Goal: Task Accomplishment & Management: Use online tool/utility

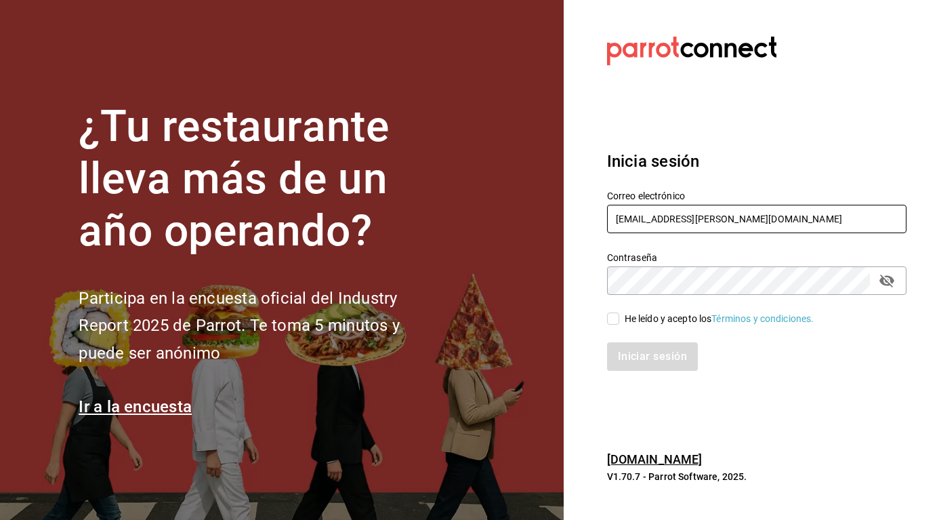
click at [754, 214] on input "[EMAIL_ADDRESS][PERSON_NAME][DOMAIN_NAME]" at bounding box center [756, 219] width 299 height 28
type input "a"
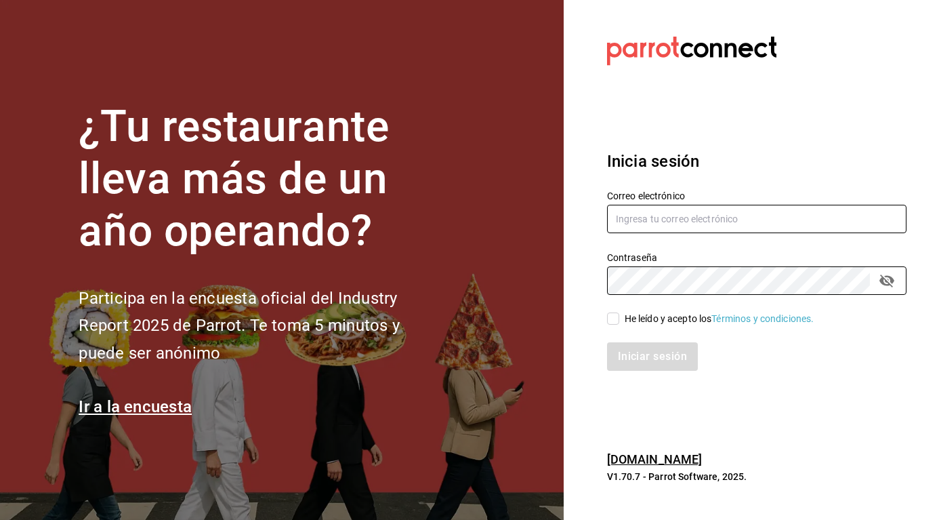
click at [680, 224] on input "text" at bounding box center [756, 219] width 299 height 28
type input "M"
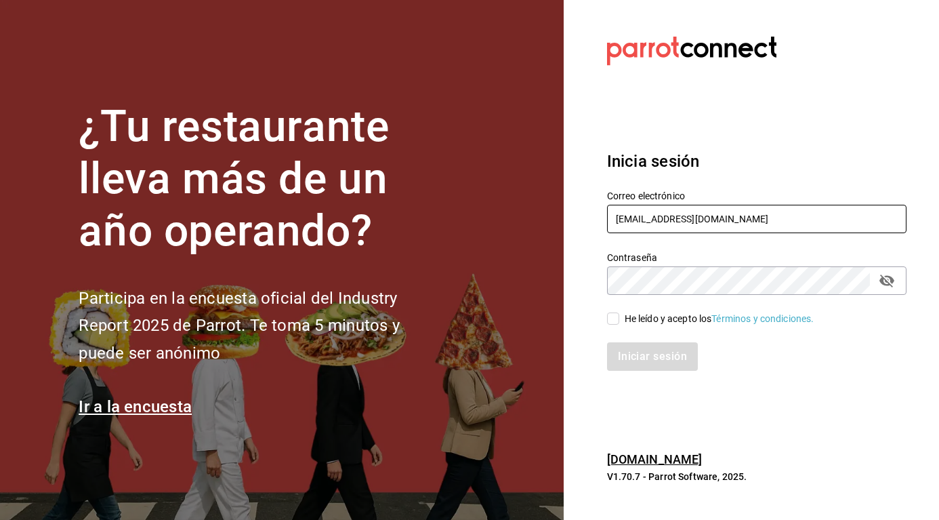
type input "mariafernandariveralara41@gmail.com"
click at [615, 316] on input "He leído y acepto los Términos y condiciones." at bounding box center [613, 318] width 12 height 12
checkbox input "true"
click at [639, 363] on button "Iniciar sesión" at bounding box center [653, 356] width 92 height 28
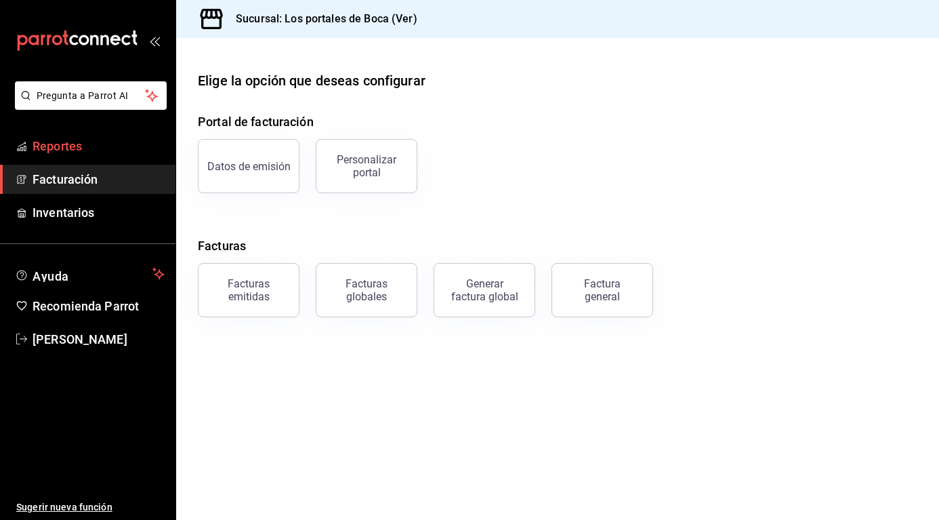
click at [95, 131] on link "Reportes" at bounding box center [87, 145] width 175 height 29
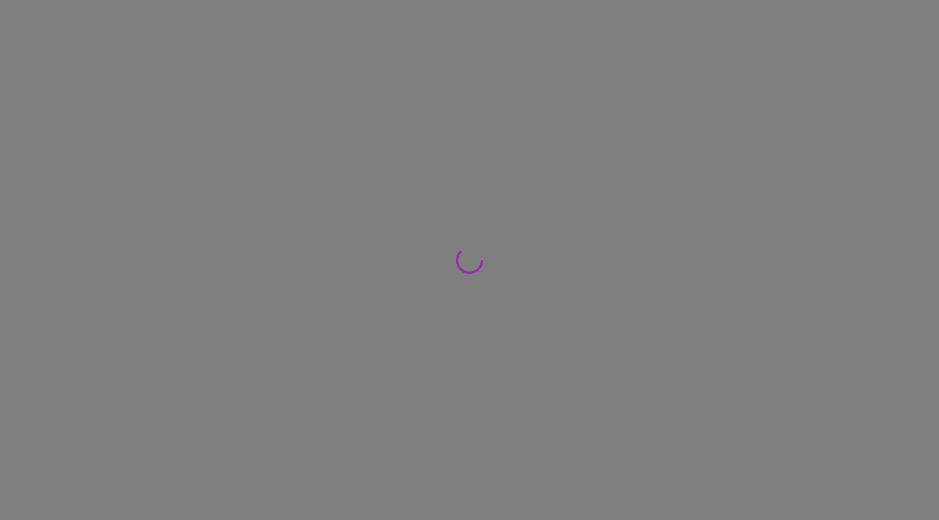
click at [89, 142] on div at bounding box center [469, 260] width 939 height 520
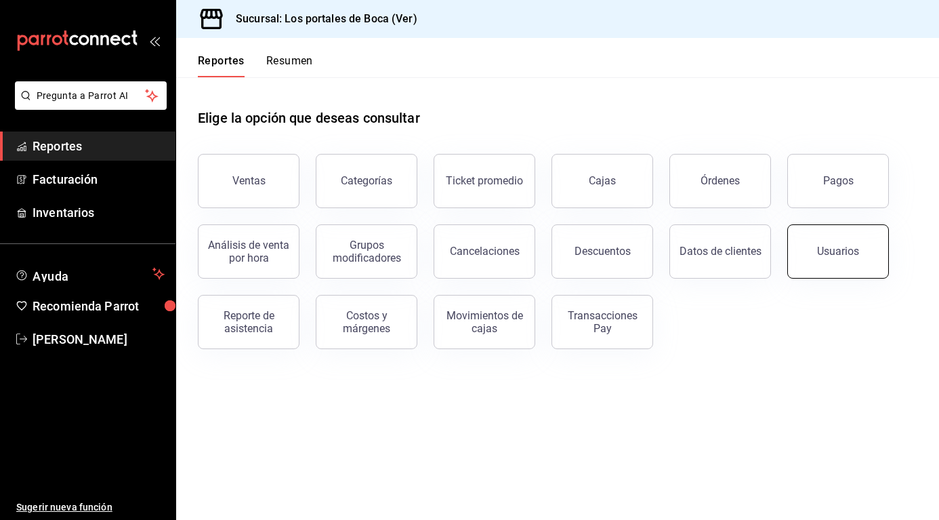
click at [828, 247] on div "Usuarios" at bounding box center [838, 251] width 42 height 13
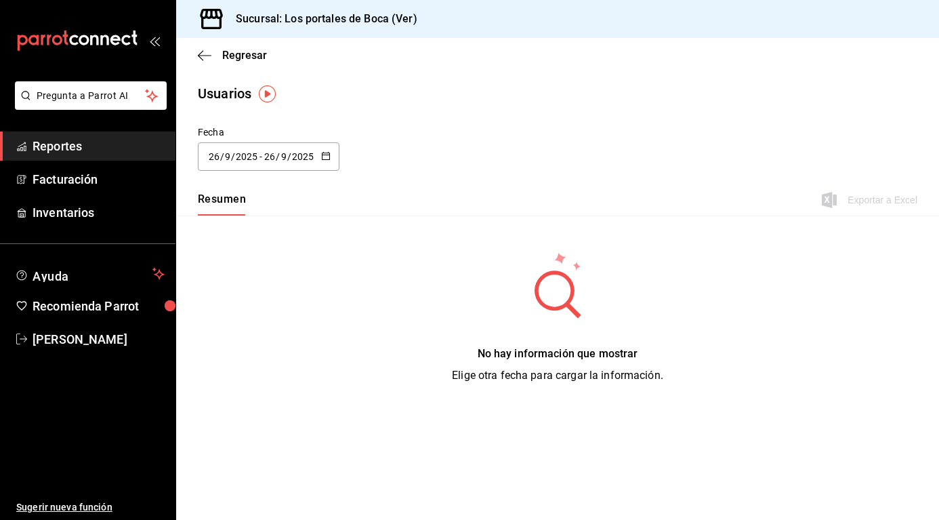
click at [324, 154] on \(Stroke\) "button" at bounding box center [325, 154] width 7 height 1
click at [281, 226] on li "Ayer" at bounding box center [262, 230] width 128 height 30
type input "2025-09-25"
type input "25"
type input "2025-09-25"
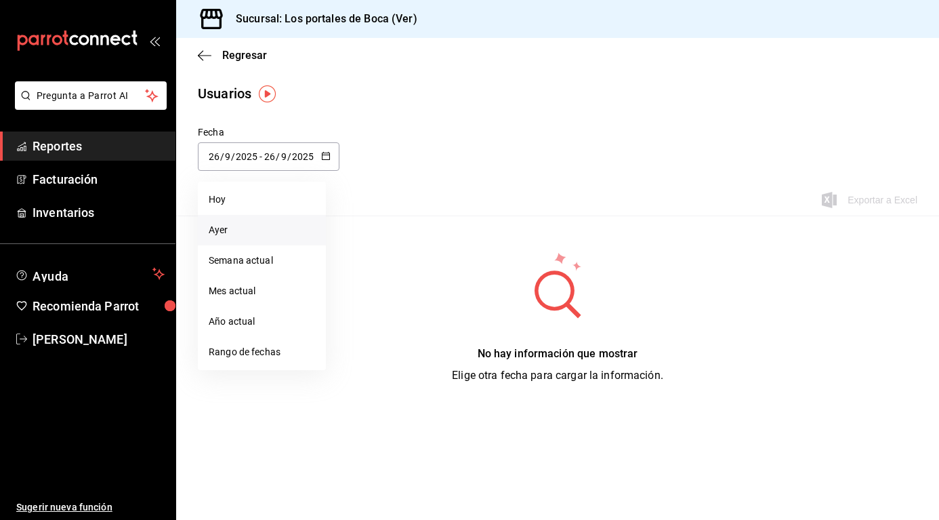
type input "25"
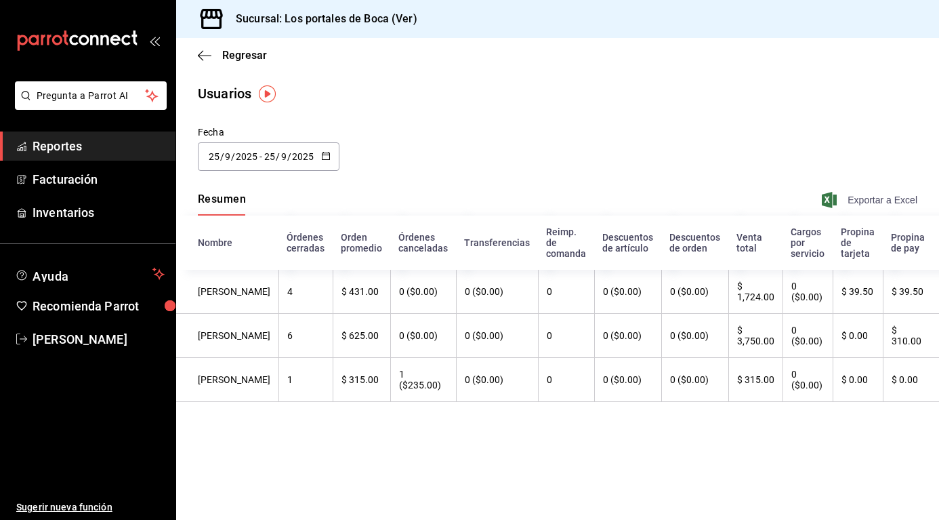
click at [870, 200] on span "Exportar a Excel" at bounding box center [870, 200] width 93 height 16
